Goal: Task Accomplishment & Management: Use online tool/utility

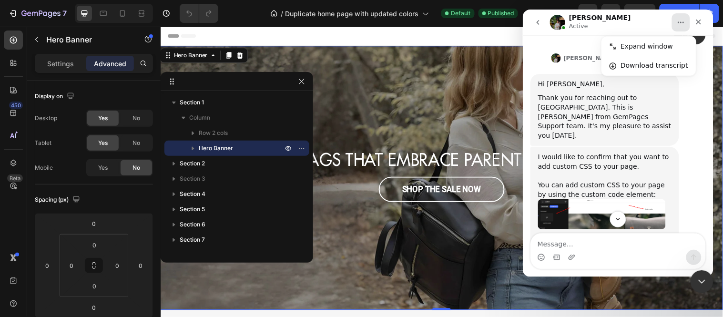
scroll to position [339, 0]
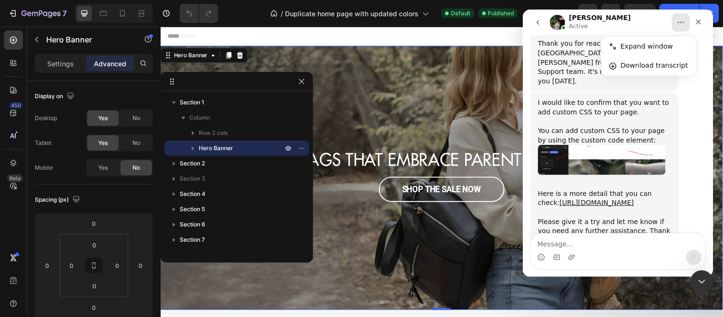
click at [551, 144] on img "Jeremy says…" at bounding box center [601, 159] width 128 height 30
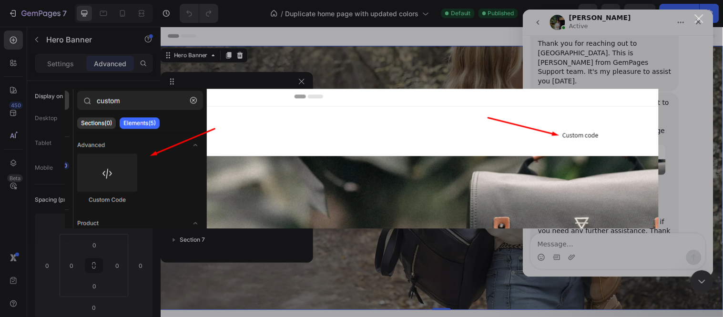
scroll to position [0, 0]
click at [369, 77] on div "Intercom messenger" at bounding box center [361, 158] width 723 height 317
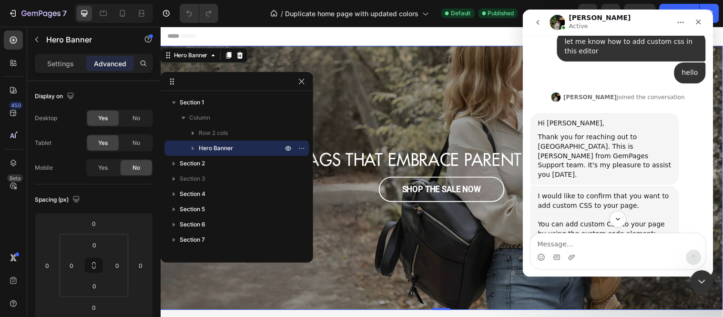
scroll to position [275, 0]
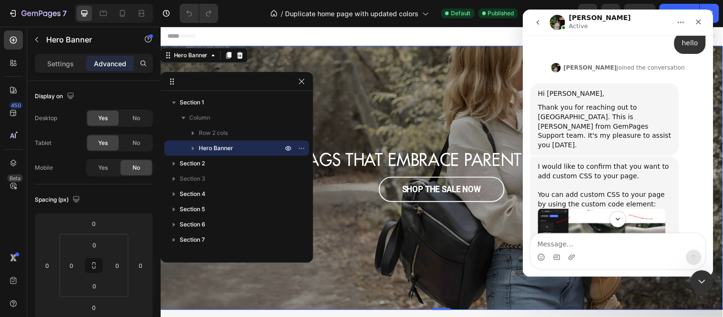
click at [433, 104] on div "Overlay" at bounding box center [446, 180] width 572 height 268
click at [303, 84] on icon "button" at bounding box center [302, 82] width 8 height 8
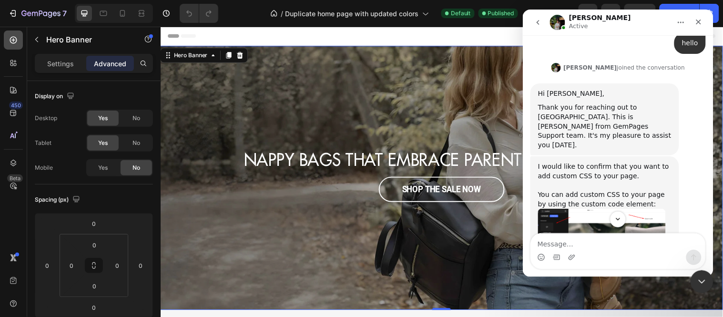
click at [16, 43] on icon at bounding box center [14, 40] width 10 height 10
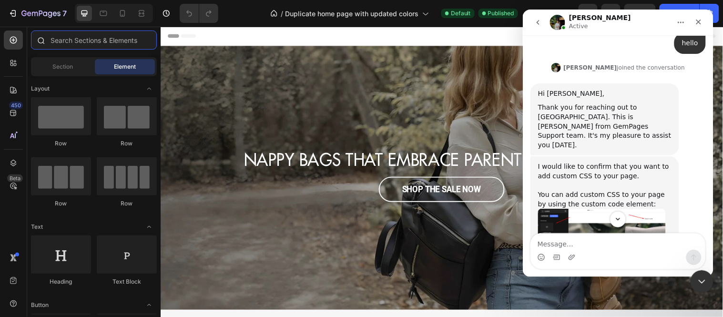
click at [77, 40] on input "text" at bounding box center [94, 39] width 126 height 19
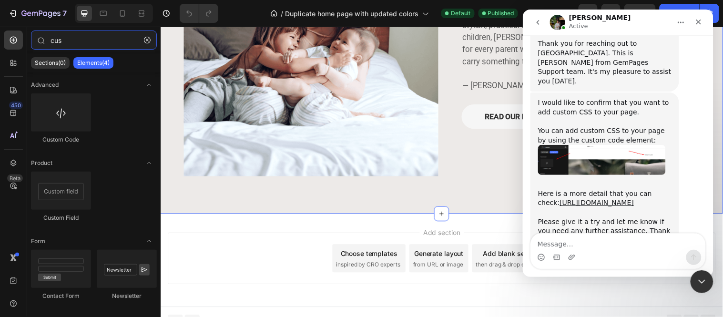
scroll to position [1615, 0]
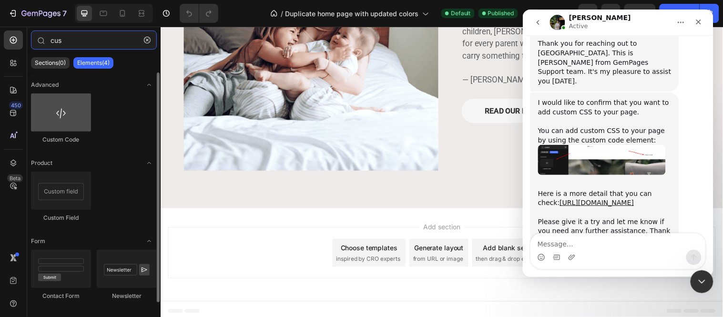
type input "cus"
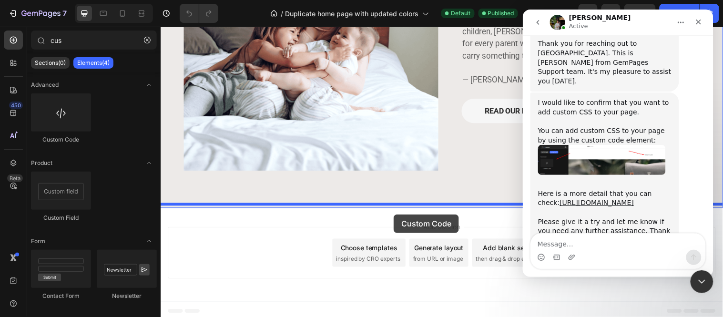
drag, startPoint x: 221, startPoint y: 134, endPoint x: 397, endPoint y: 217, distance: 194.8
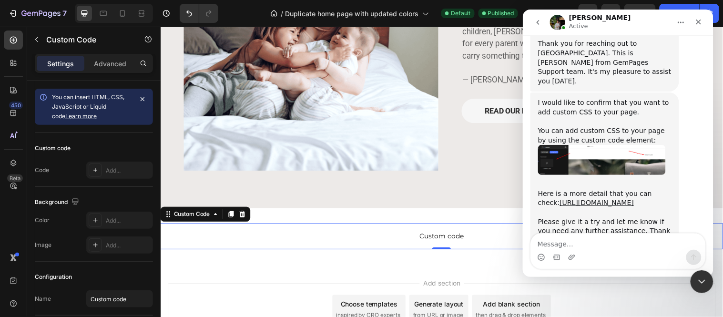
click at [448, 233] on span "Custom code" at bounding box center [446, 238] width 572 height 11
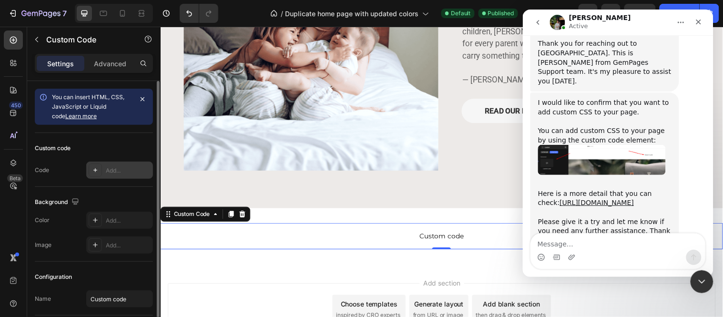
click at [92, 171] on icon at bounding box center [95, 170] width 8 height 8
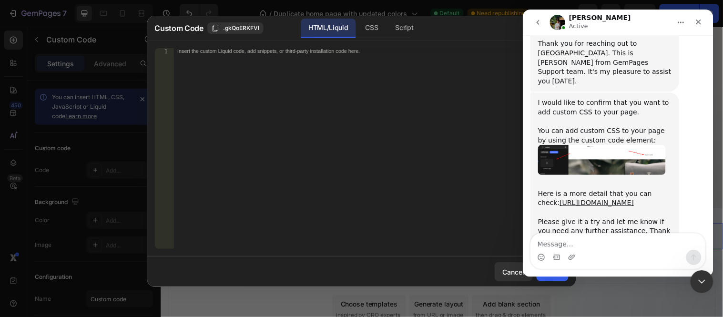
click at [188, 61] on div "Insert the custom Liquid code, add snippets, or third-party installation code h…" at bounding box center [370, 154] width 394 height 213
paste textarea "}"
type textarea "}"
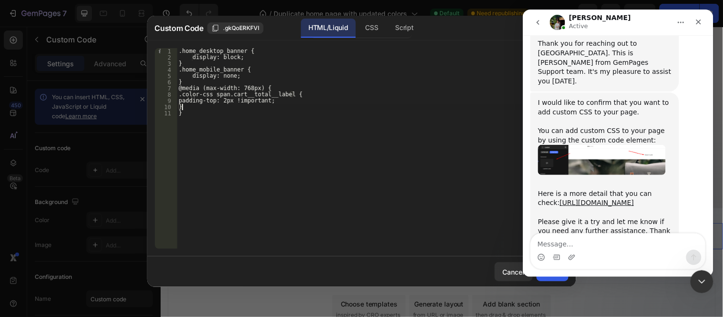
click at [186, 108] on div ".home_desktop_banner { display: block; } .home_mobile_banner { display: none; }…" at bounding box center [373, 154] width 392 height 213
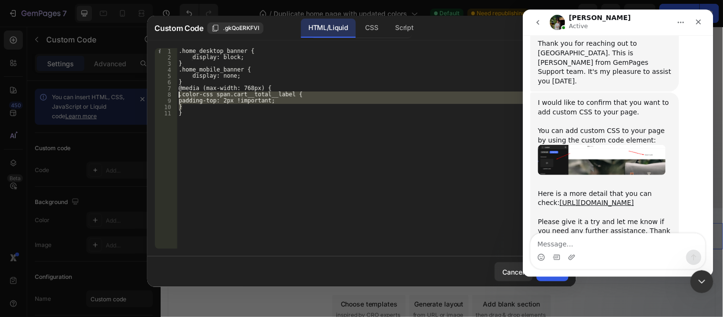
drag, startPoint x: 186, startPoint y: 108, endPoint x: 176, endPoint y: 98, distance: 13.8
click at [176, 98] on div "} 1 2 3 4 5 6 7 8 9 10 11 .home_desktop_banner { display: block; } .home_mobile…" at bounding box center [362, 148] width 414 height 201
paste textarea "}"
type textarea "}"
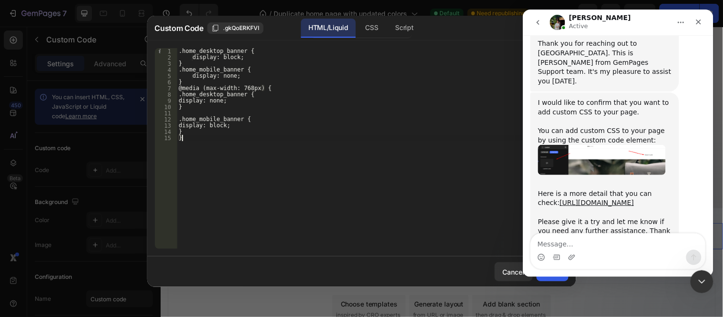
click at [201, 143] on div ".home_desktop_banner { display: block; } .home_mobile_banner { display: none; }…" at bounding box center [373, 154] width 392 height 213
click at [699, 17] on div "Close" at bounding box center [697, 21] width 17 height 17
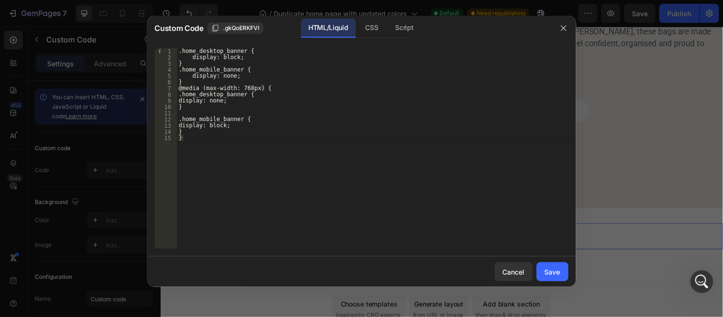
scroll to position [339, 0]
click at [545, 268] on div "Save" at bounding box center [553, 272] width 16 height 10
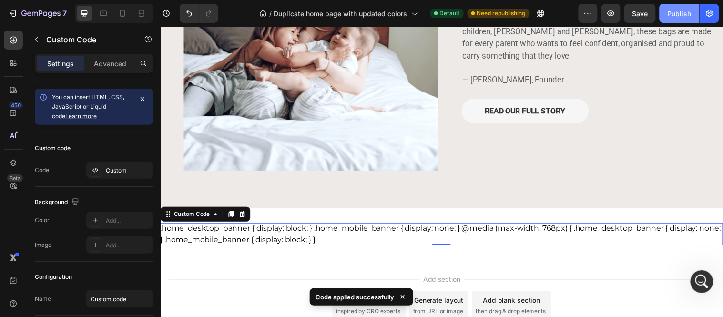
click at [673, 9] on div "Publish" at bounding box center [679, 14] width 24 height 10
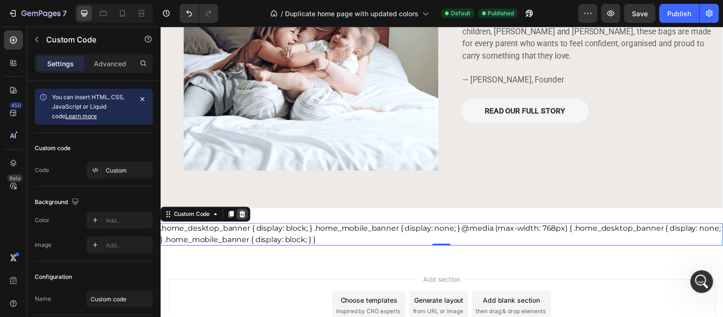
click at [246, 216] on icon at bounding box center [244, 217] width 8 height 8
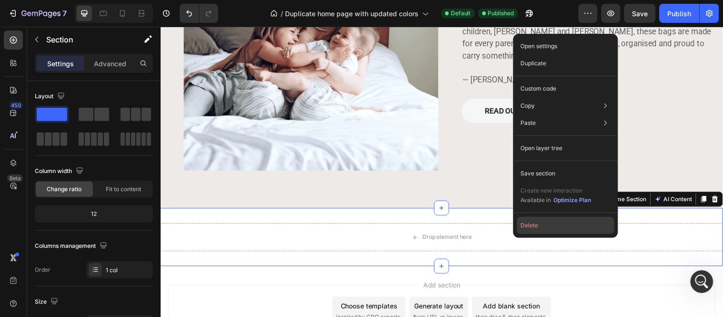
click at [523, 232] on button "Delete" at bounding box center [565, 225] width 97 height 17
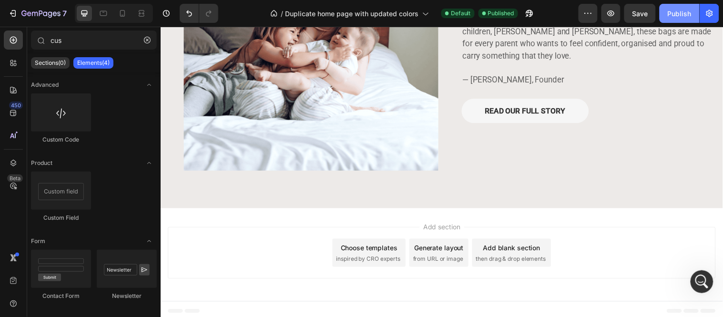
click at [678, 9] on div "Publish" at bounding box center [679, 14] width 24 height 10
click at [708, 277] on div "Open Intercom Messenger" at bounding box center [699, 279] width 31 height 31
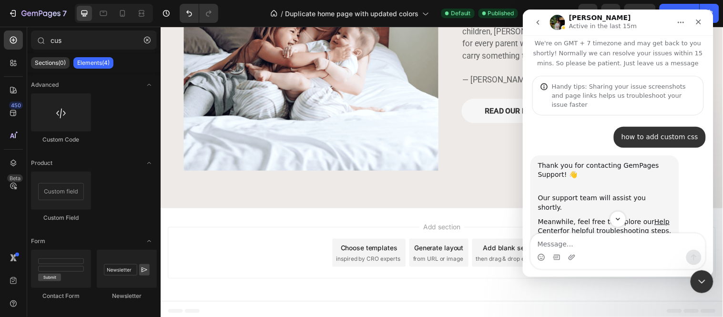
scroll to position [0, 0]
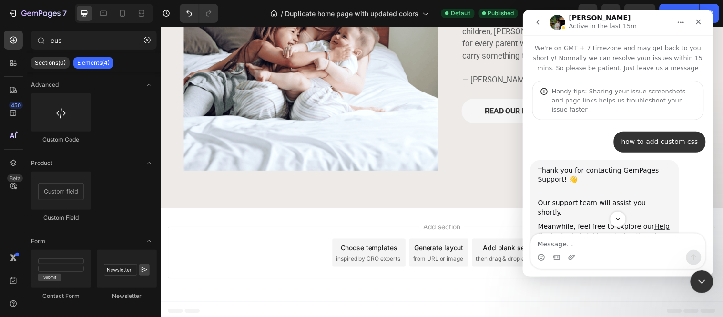
click at [529, 17] on button "go back" at bounding box center [537, 22] width 18 height 18
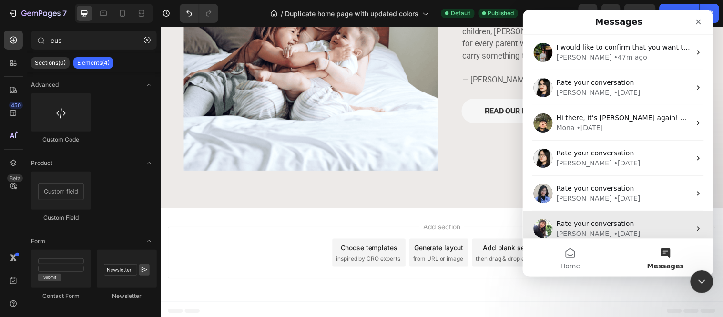
scroll to position [113, 0]
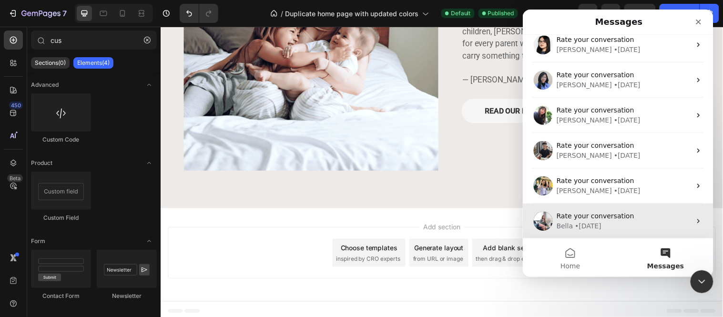
click at [601, 222] on div "• 64w ago" at bounding box center [588, 226] width 27 height 10
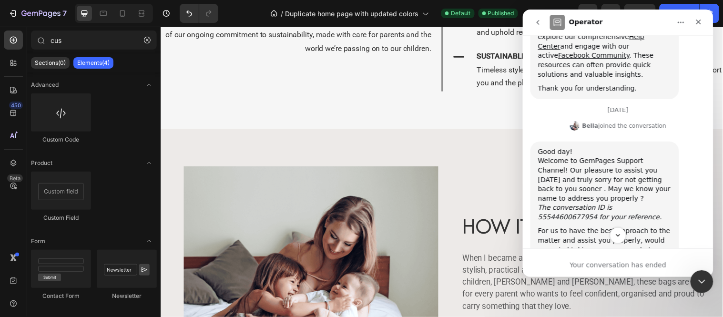
scroll to position [192, 0]
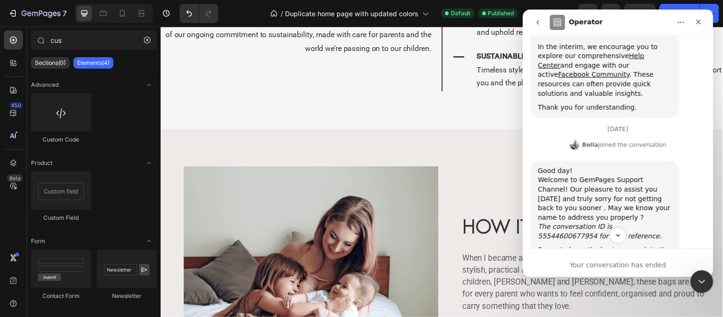
click at [528, 24] on button "go back" at bounding box center [537, 22] width 18 height 18
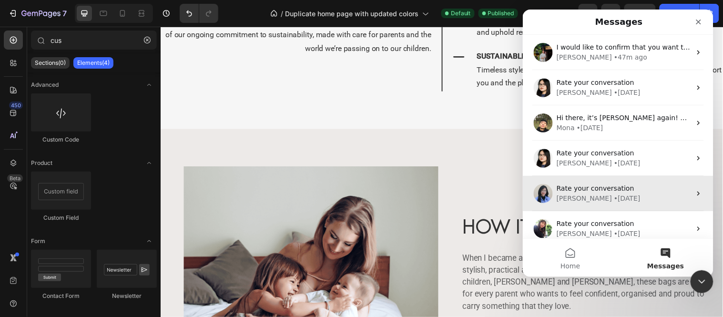
scroll to position [0, 0]
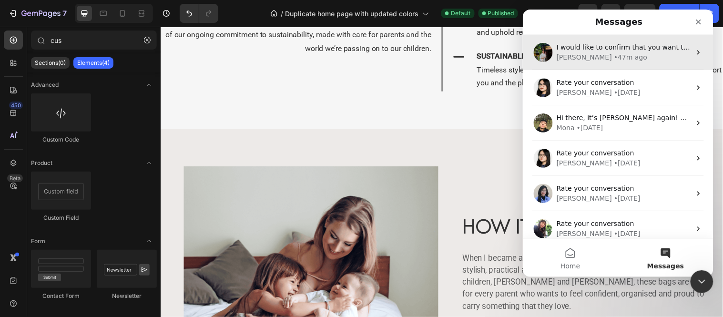
click at [620, 60] on div "Jeremy • 47m ago" at bounding box center [623, 57] width 134 height 10
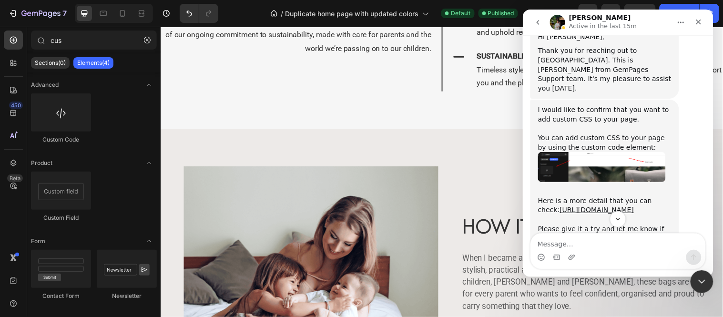
scroll to position [339, 0]
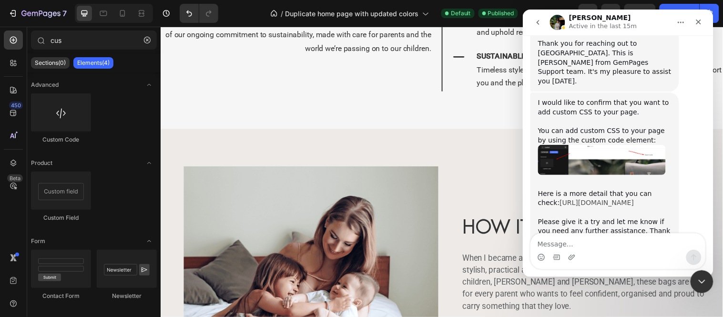
click at [568, 198] on link "https://help.gempages.net/articles/custom-code-element" at bounding box center [596, 202] width 74 height 8
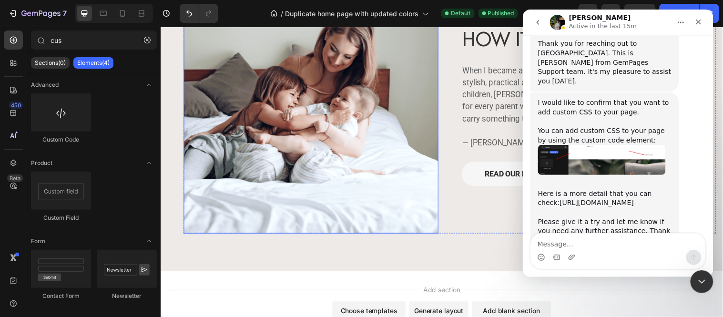
scroll to position [1615, 0]
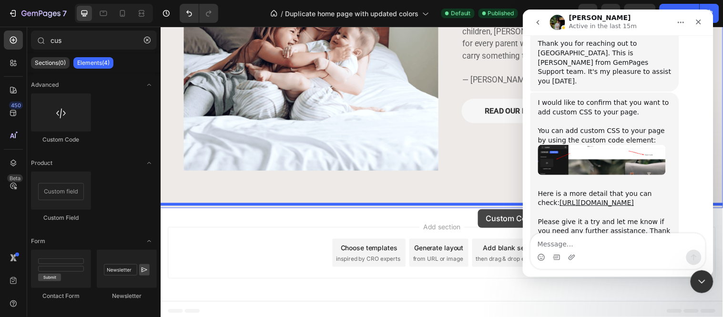
drag, startPoint x: 210, startPoint y: 141, endPoint x: 483, endPoint y: 212, distance: 281.6
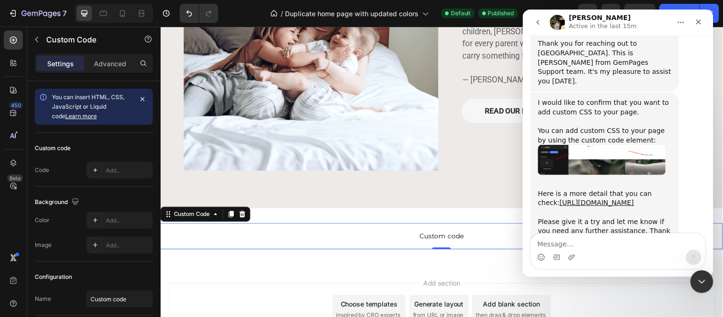
click at [434, 235] on span "Custom code" at bounding box center [446, 238] width 572 height 11
click at [693, 21] on div "Close" at bounding box center [697, 21] width 17 height 17
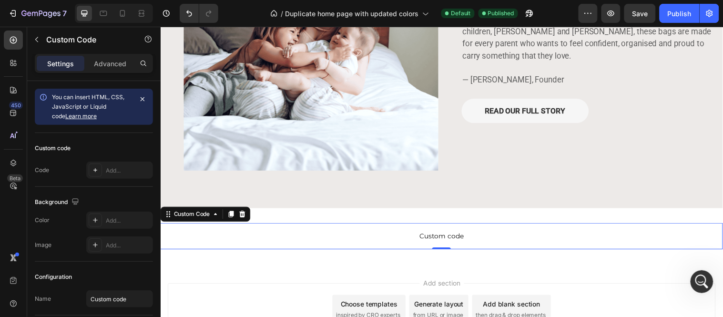
click at [449, 233] on span "Custom code" at bounding box center [446, 238] width 572 height 11
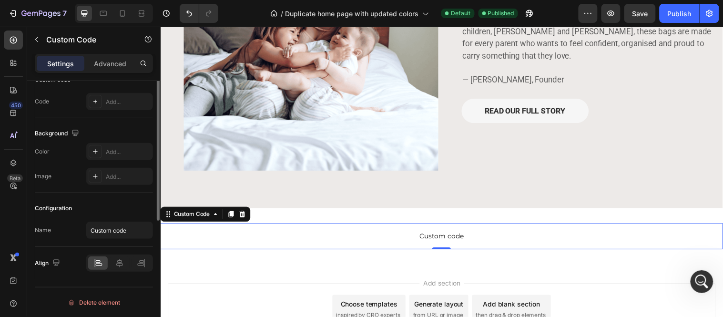
scroll to position [0, 0]
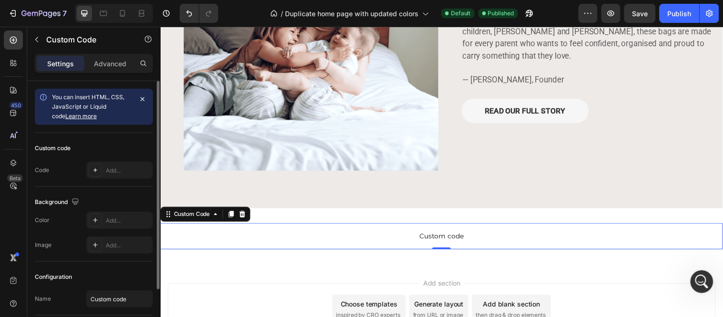
click at [237, 234] on span "Custom code" at bounding box center [446, 238] width 572 height 11
click at [110, 175] on div "Add..." at bounding box center [119, 169] width 67 height 17
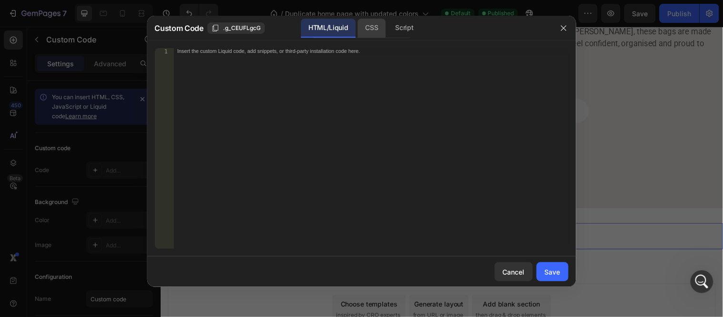
click at [388, 28] on div "CSS" at bounding box center [404, 28] width 33 height 19
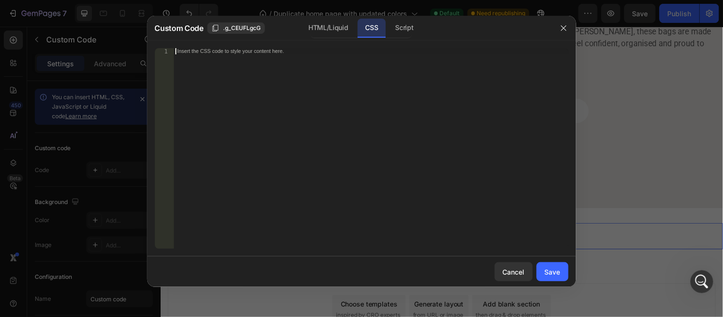
click at [222, 54] on div "Insert the CSS code to style your content here." at bounding box center [350, 52] width 347 height 6
paste textarea "}"
type textarea "}"
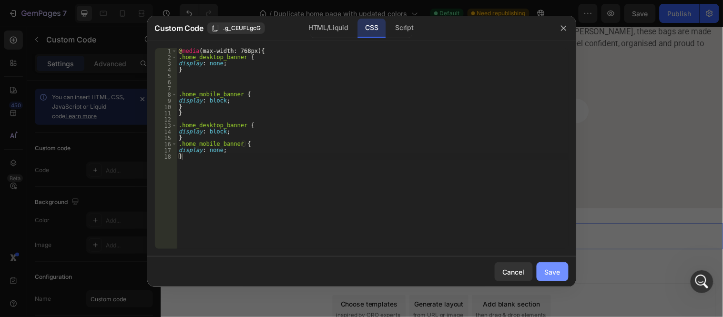
click at [554, 265] on button "Save" at bounding box center [552, 271] width 32 height 19
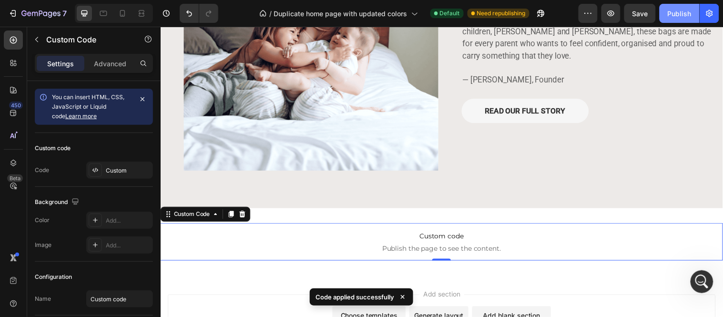
click at [683, 18] on div "Publish" at bounding box center [679, 14] width 24 height 10
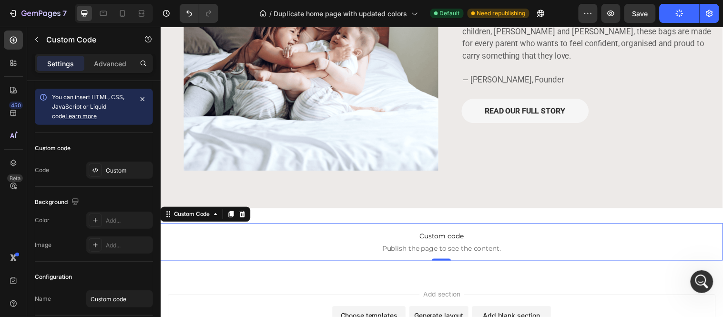
click at [444, 242] on p "Custom code Publish the page to see the content." at bounding box center [446, 245] width 572 height 38
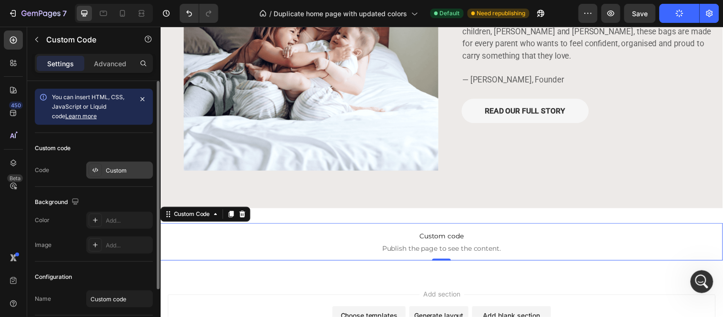
click at [97, 173] on icon at bounding box center [95, 170] width 8 height 8
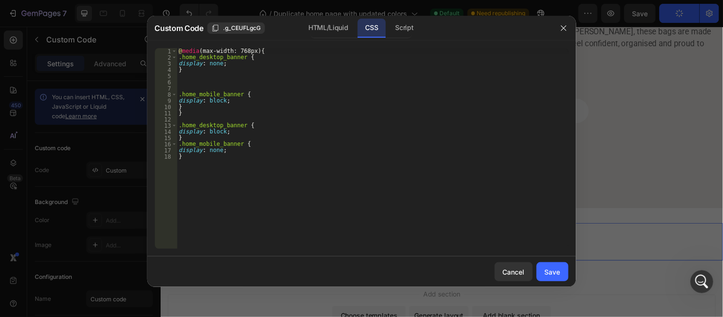
click at [219, 66] on div "@ media (max-width: 768px) { .home_desktop_banner { display : none ; } .home_mo…" at bounding box center [373, 154] width 392 height 213
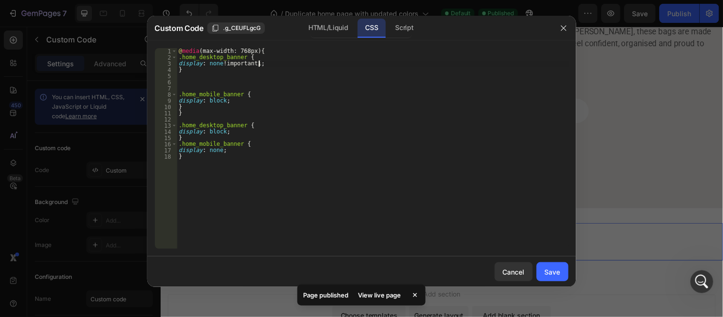
type textarea "display: none !important;"
click at [250, 77] on div "@ media (max-width: 768px) { .home_desktop_banner { display : none !important ;…" at bounding box center [373, 154] width 392 height 213
click at [243, 64] on div "@ media (max-width: 768px) { .home_desktop_banner { display : none !important ;…" at bounding box center [373, 154] width 392 height 213
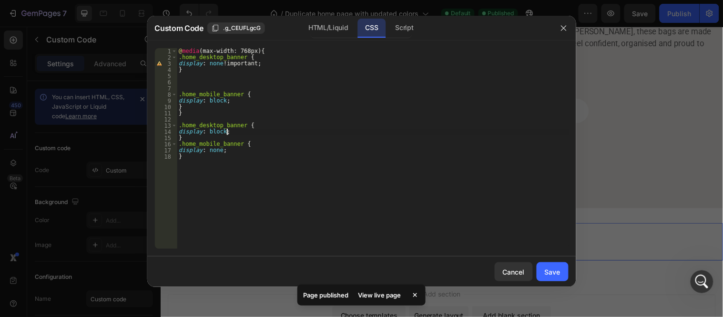
click at [225, 134] on div "@ media (max-width: 768px) { .home_desktop_banner { display : none !important ;…" at bounding box center [373, 154] width 392 height 213
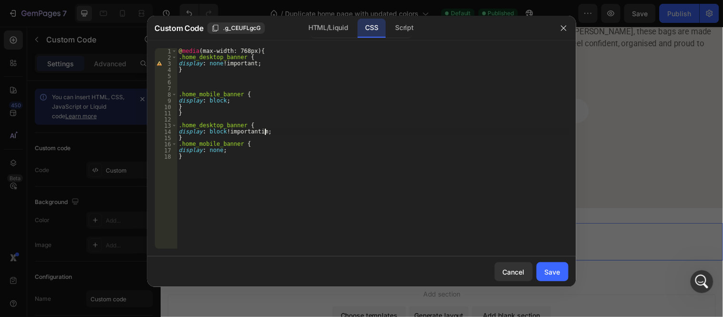
scroll to position [0, 4]
click at [254, 163] on div "@ media (max-width: 768px) { .home_desktop_banner { display : none !important ;…" at bounding box center [373, 154] width 392 height 213
click at [219, 152] on div "@ media (max-width: 768px) { .home_desktop_banner { display : none !important ;…" at bounding box center [373, 154] width 392 height 213
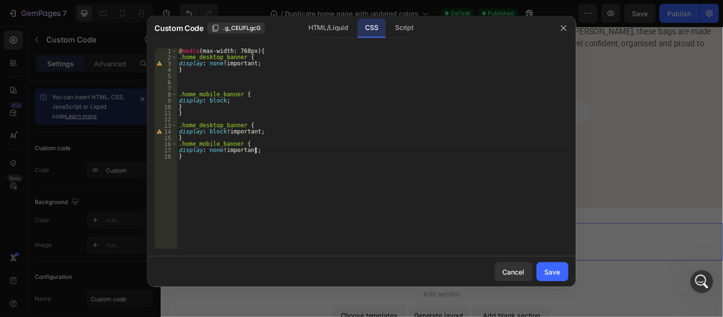
click at [224, 103] on div "@ media (max-width: 768px) { .home_desktop_banner { display : none !important ;…" at bounding box center [373, 154] width 392 height 213
type textarea "display: block !;"
click at [543, 264] on button "Save" at bounding box center [552, 271] width 32 height 19
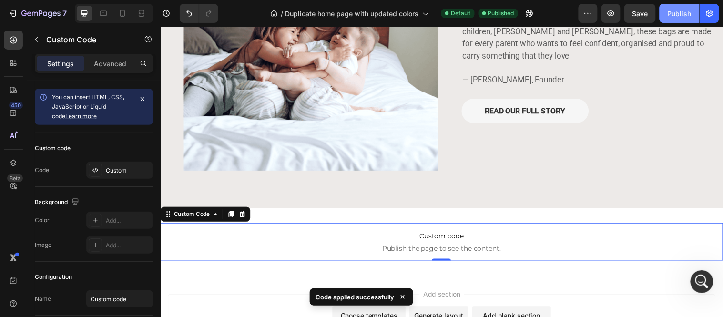
click at [679, 15] on div "Publish" at bounding box center [679, 14] width 24 height 10
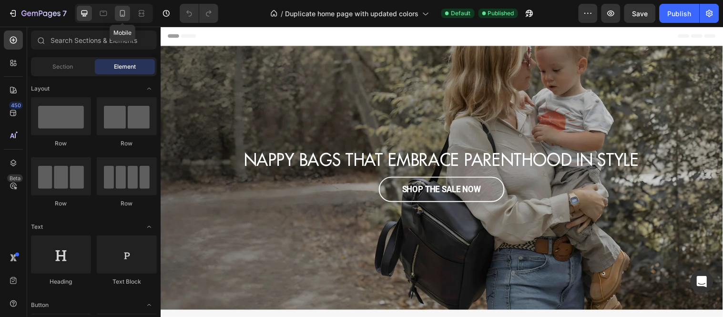
click at [124, 17] on icon at bounding box center [123, 14] width 10 height 10
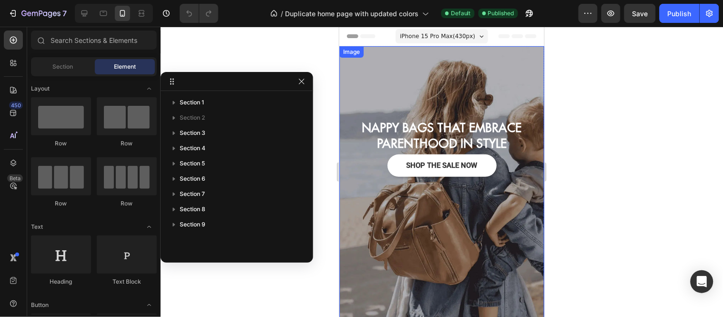
click at [376, 58] on img at bounding box center [441, 182] width 205 height 273
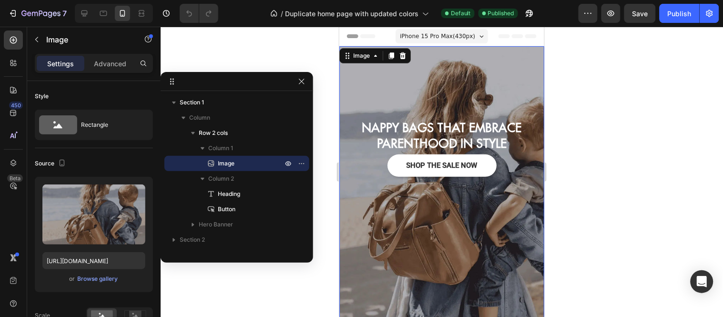
click at [683, 3] on div "7 Version history / Duplicate home page with updated colors Default Published P…" at bounding box center [361, 13] width 723 height 27
click at [682, 10] on div "Publish" at bounding box center [679, 14] width 24 height 10
click at [611, 14] on icon "button" at bounding box center [610, 13] width 7 height 6
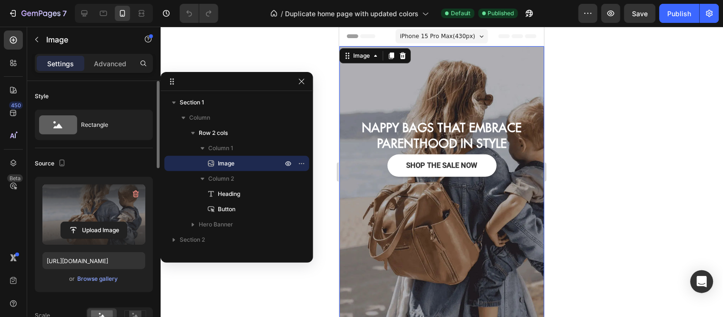
click at [85, 212] on label at bounding box center [93, 214] width 103 height 60
click at [85, 222] on input "file" at bounding box center [94, 230] width 66 height 16
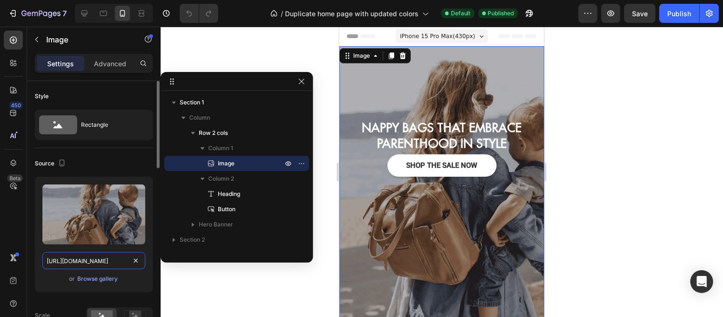
click at [65, 260] on input "[URL][DOMAIN_NAME]" at bounding box center [93, 260] width 103 height 17
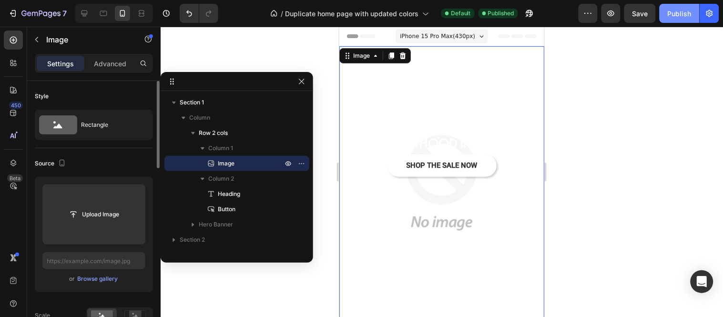
click at [684, 7] on button "Publish" at bounding box center [679, 13] width 40 height 19
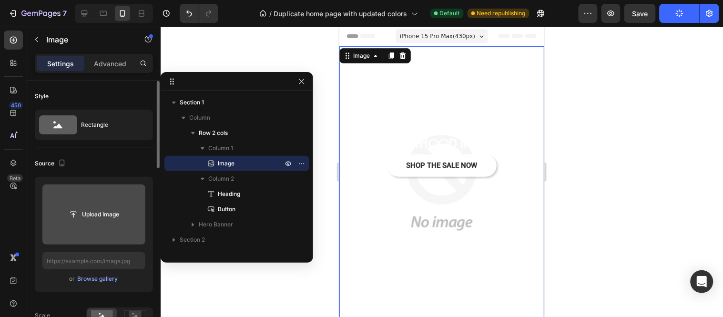
click at [81, 211] on input "file" at bounding box center [94, 214] width 66 height 16
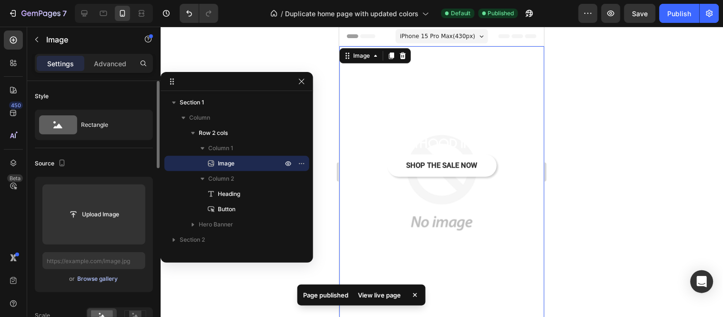
click at [93, 280] on div "Browse gallery" at bounding box center [98, 278] width 40 height 9
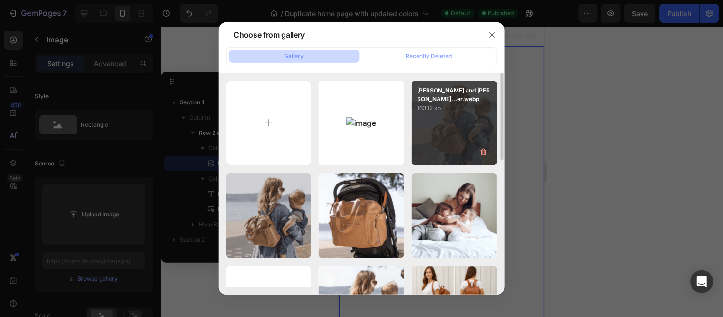
click at [468, 119] on div "[PERSON_NAME] and [PERSON_NAME]...er.webp 163.12 kb" at bounding box center [454, 123] width 85 height 85
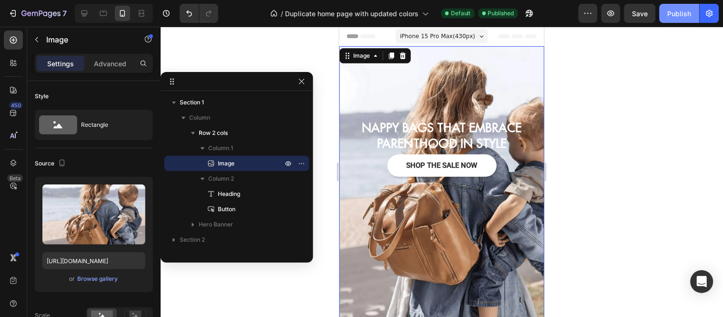
click at [670, 13] on div "Publish" at bounding box center [679, 14] width 24 height 10
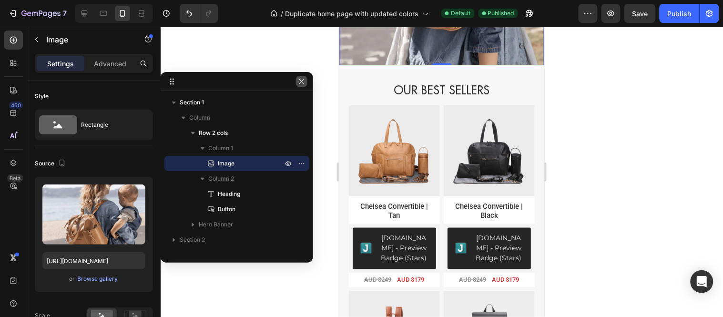
click at [305, 84] on icon "button" at bounding box center [302, 82] width 8 height 8
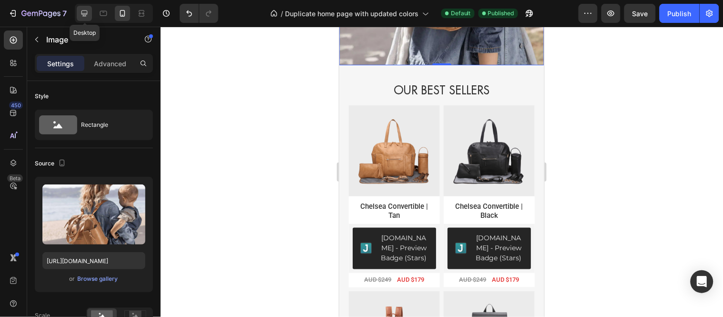
click at [89, 13] on icon at bounding box center [85, 14] width 10 height 10
type input "[URL][DOMAIN_NAME]"
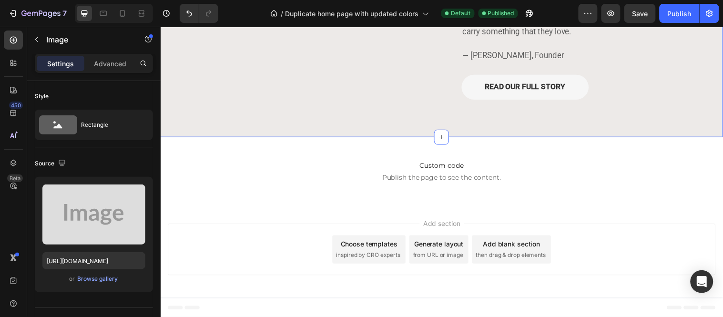
scroll to position [1419, 0]
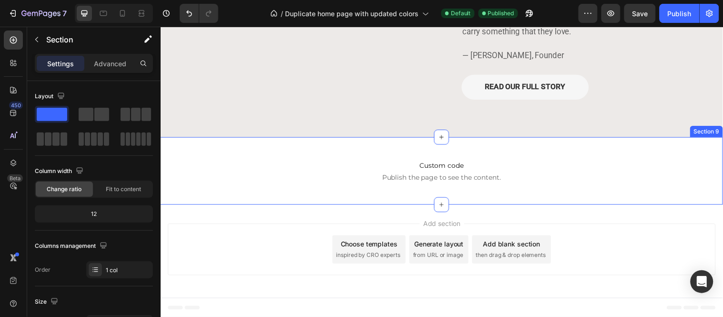
click at [659, 143] on div "Custom code Publish the page to see the content. Custom Code Section 9" at bounding box center [446, 173] width 572 height 69
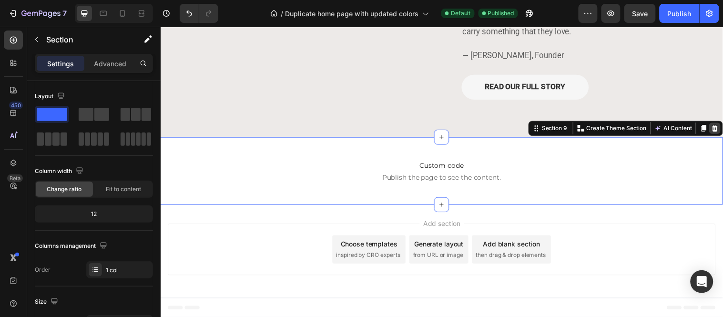
click at [721, 132] on icon at bounding box center [724, 129] width 6 height 7
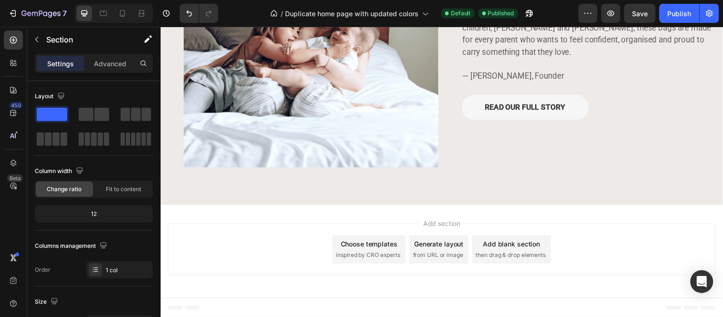
scroll to position [1350, 0]
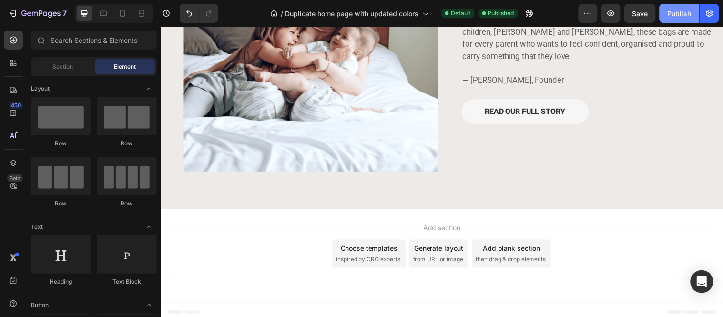
click at [681, 15] on div "Publish" at bounding box center [679, 14] width 24 height 10
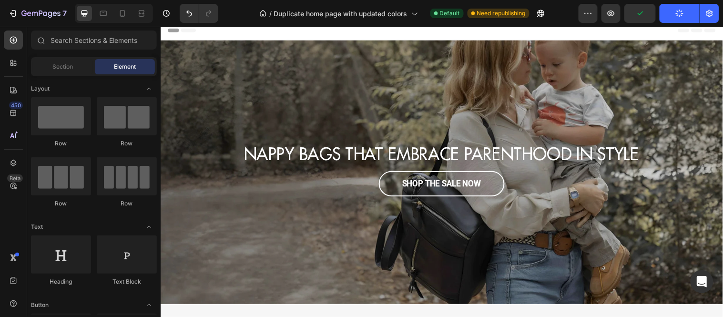
scroll to position [0, 0]
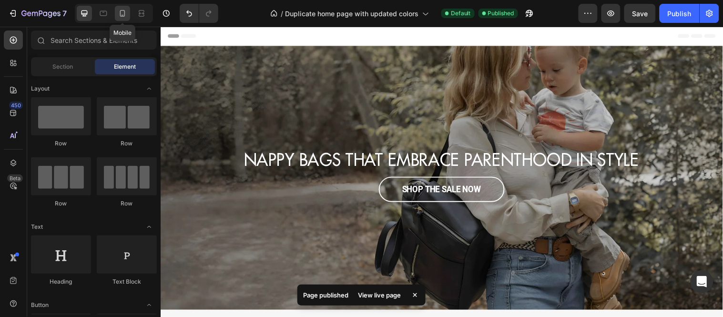
click at [124, 15] on icon at bounding box center [122, 13] width 5 height 7
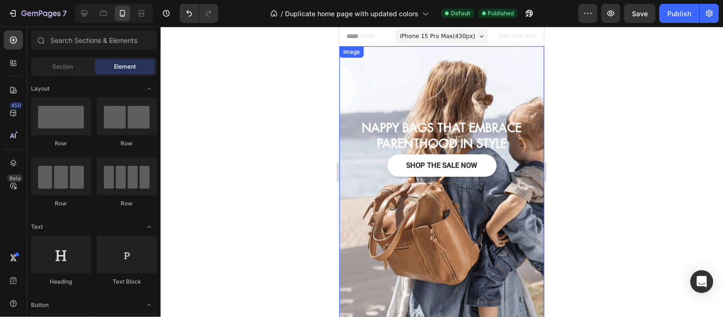
click at [354, 63] on img at bounding box center [441, 182] width 205 height 273
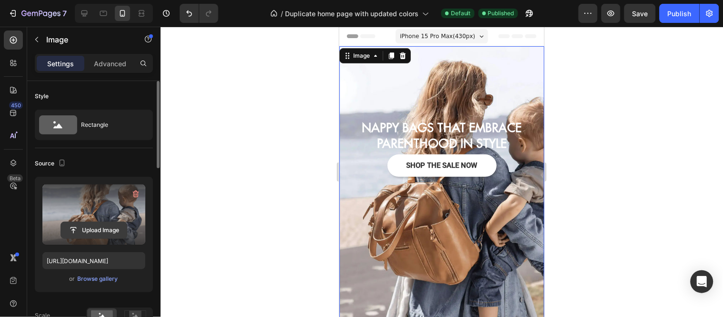
click at [96, 230] on input "file" at bounding box center [94, 230] width 66 height 16
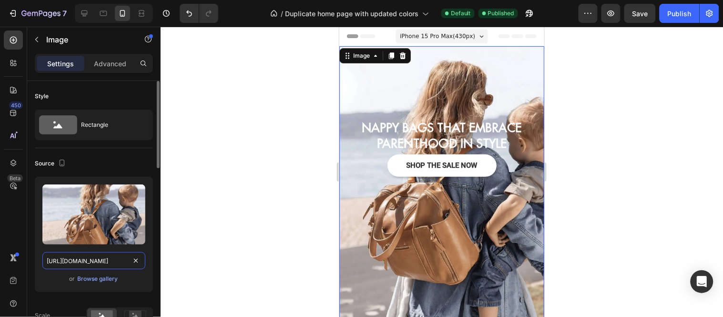
click at [91, 265] on input "[URL][DOMAIN_NAME]" at bounding box center [93, 260] width 103 height 17
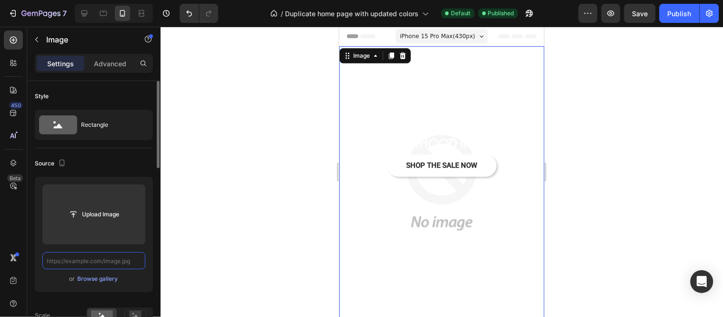
paste input "[URL][DOMAIN_NAME]"
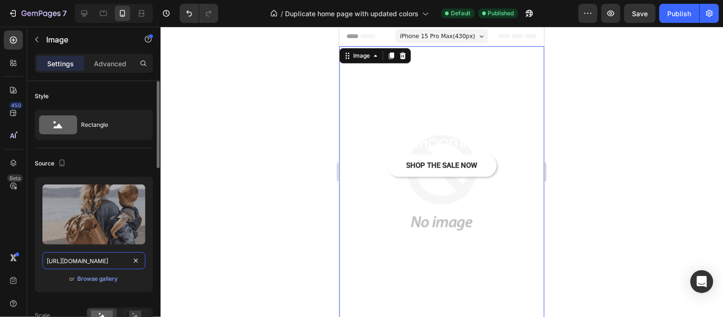
scroll to position [0, 275]
type input "[URL][DOMAIN_NAME]"
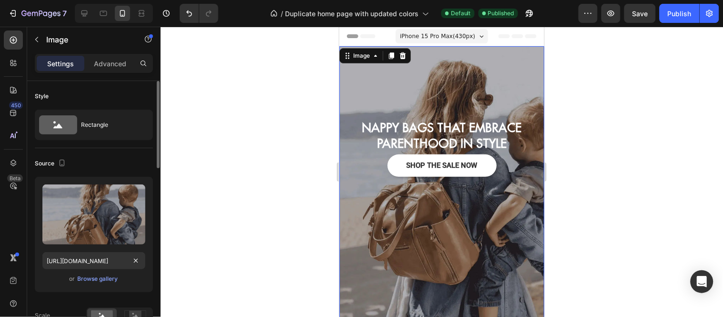
scroll to position [0, 0]
click at [52, 281] on div "or Browse gallery" at bounding box center [93, 278] width 103 height 11
click at [671, 17] on div "Publish" at bounding box center [679, 14] width 24 height 10
click at [102, 66] on p "Advanced" at bounding box center [110, 64] width 32 height 10
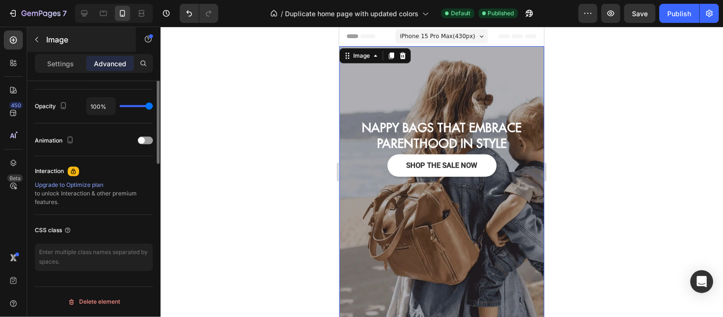
scroll to position [245, 0]
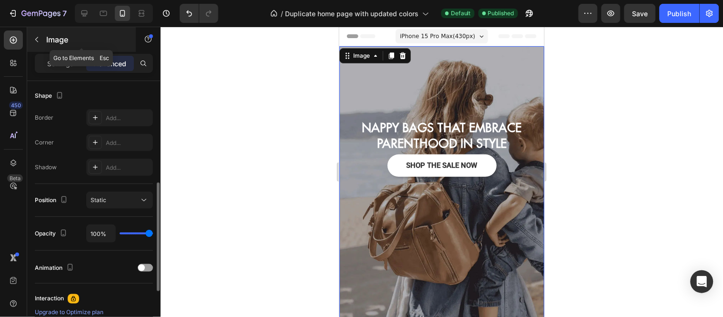
click at [36, 44] on button "button" at bounding box center [36, 39] width 15 height 15
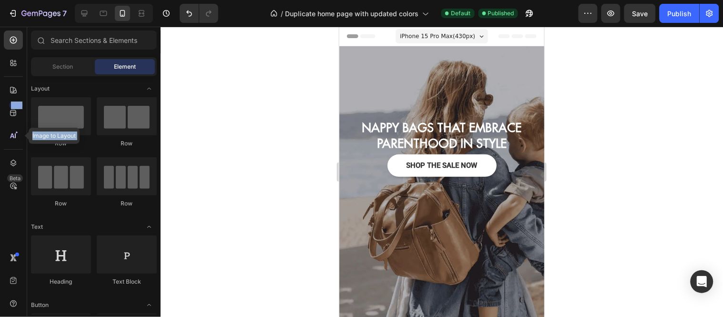
drag, startPoint x: 10, startPoint y: 113, endPoint x: 0, endPoint y: 165, distance: 52.7
click at [0, 165] on div "450 Image to Layout Beta" at bounding box center [13, 172] width 27 height 290
click at [10, 164] on icon at bounding box center [14, 163] width 10 height 10
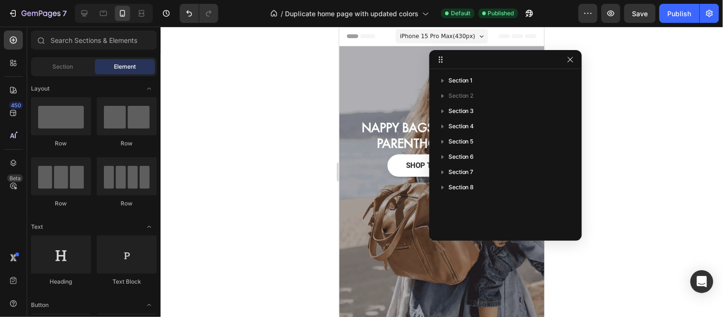
drag, startPoint x: 215, startPoint y: 85, endPoint x: 518, endPoint y: 61, distance: 303.4
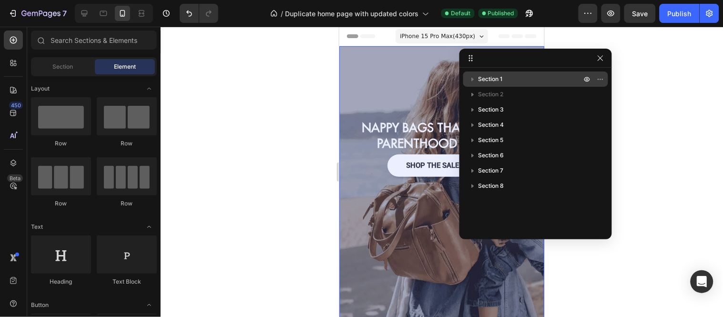
click at [472, 81] on icon "button" at bounding box center [473, 79] width 10 height 10
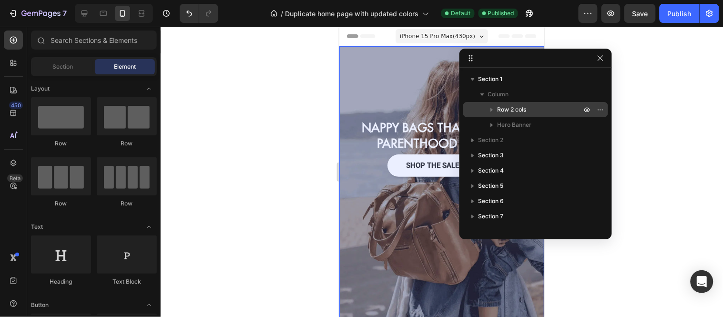
click at [539, 113] on p "Row 2 cols" at bounding box center [540, 110] width 86 height 10
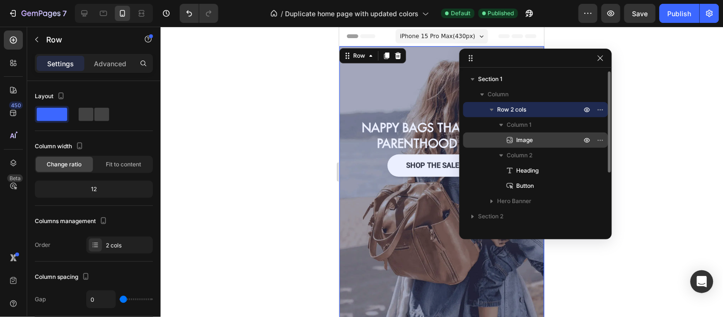
click at [556, 136] on p "Image" at bounding box center [538, 140] width 67 height 10
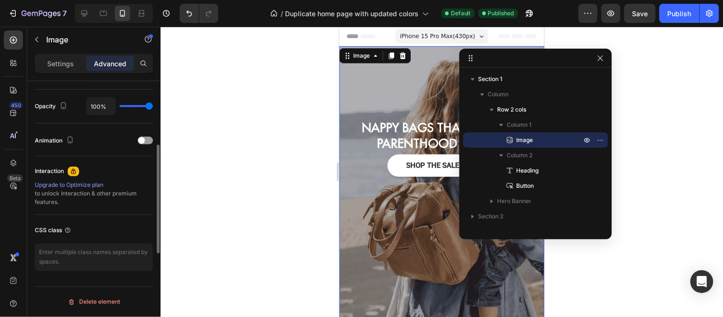
scroll to position [309, 0]
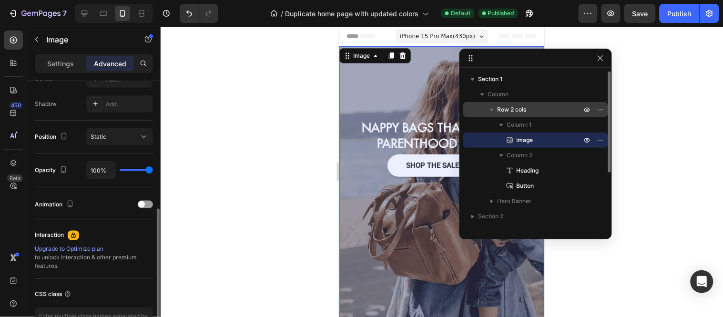
click at [537, 109] on p "Row 2 cols" at bounding box center [540, 110] width 86 height 10
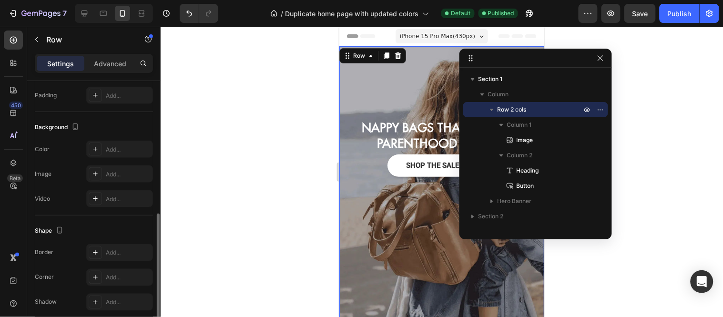
scroll to position [0, 0]
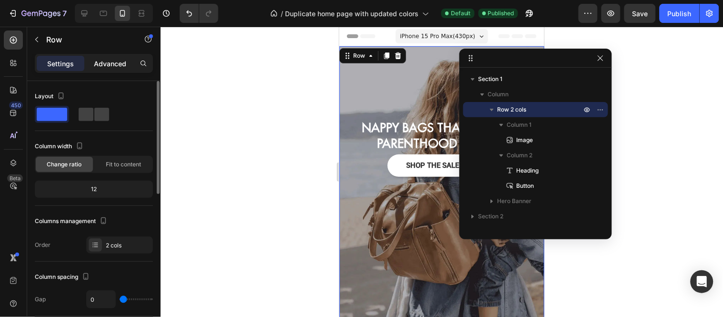
click at [105, 67] on p "Advanced" at bounding box center [110, 64] width 32 height 10
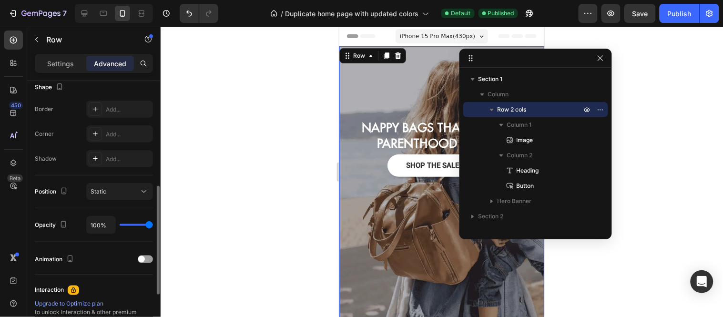
scroll to position [373, 0]
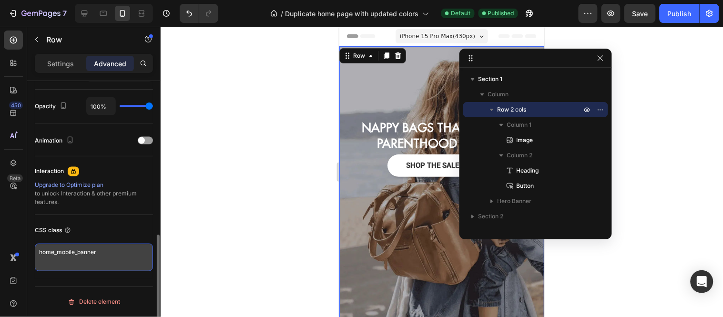
click at [105, 256] on textarea "home_mobile_banner" at bounding box center [94, 257] width 118 height 28
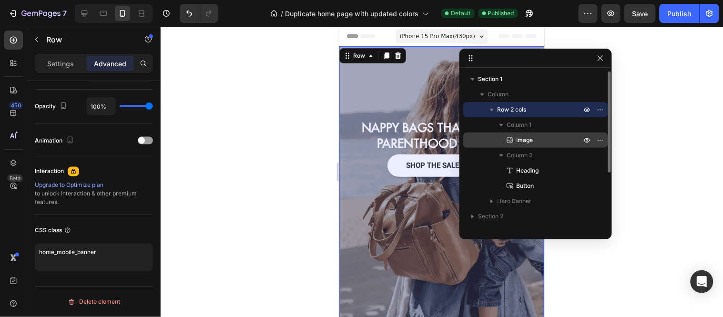
click at [546, 145] on div "Image" at bounding box center [535, 139] width 137 height 15
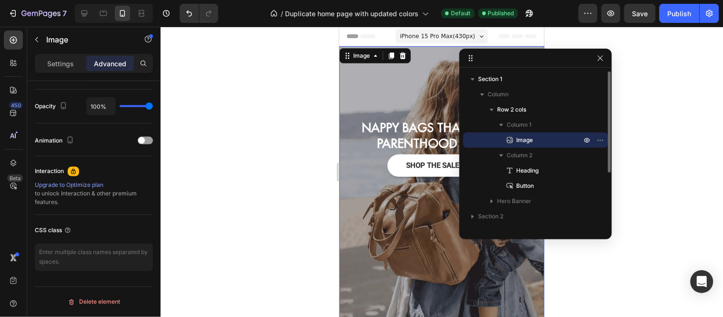
scroll to position [0, 0]
